Goal: Browse casually

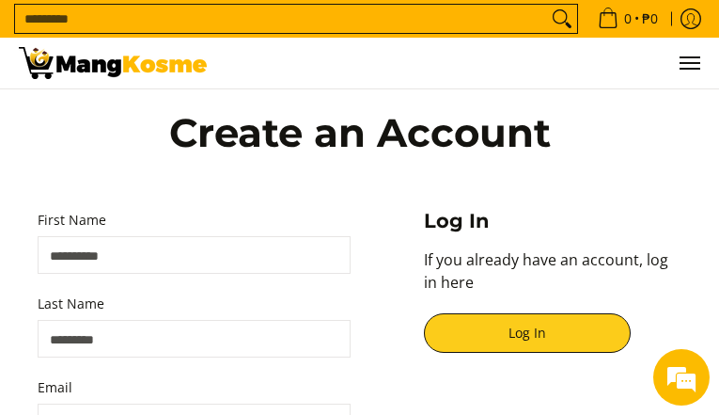
type input "********"
type input "*********"
type input "**********"
